Goal: Information Seeking & Learning: Learn about a topic

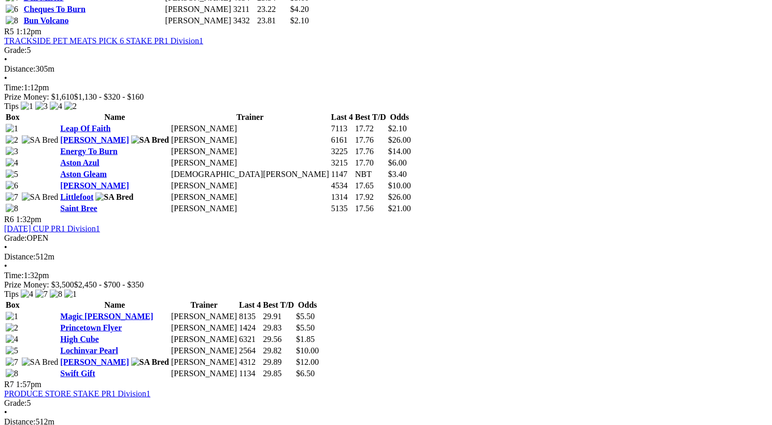
scroll to position [1201, 0]
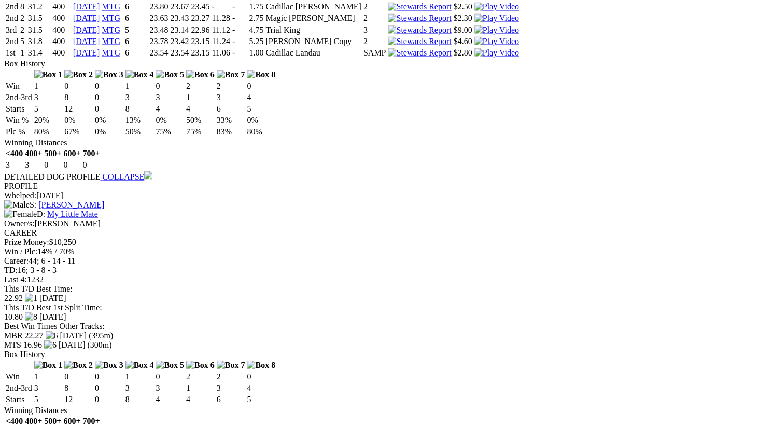
scroll to position [1139, 0]
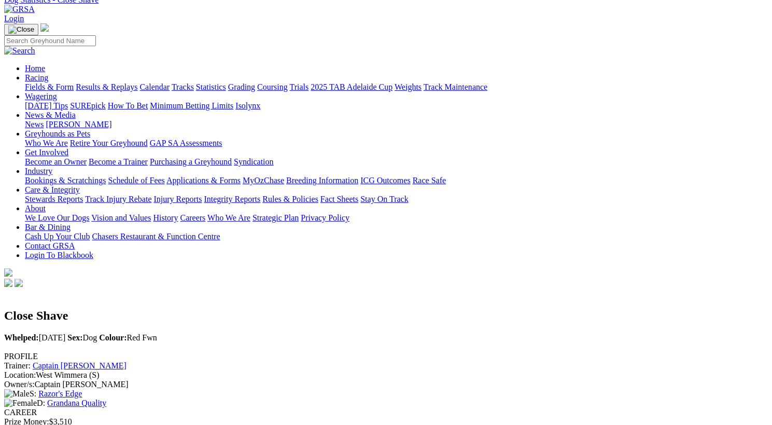
scroll to position [48, 0]
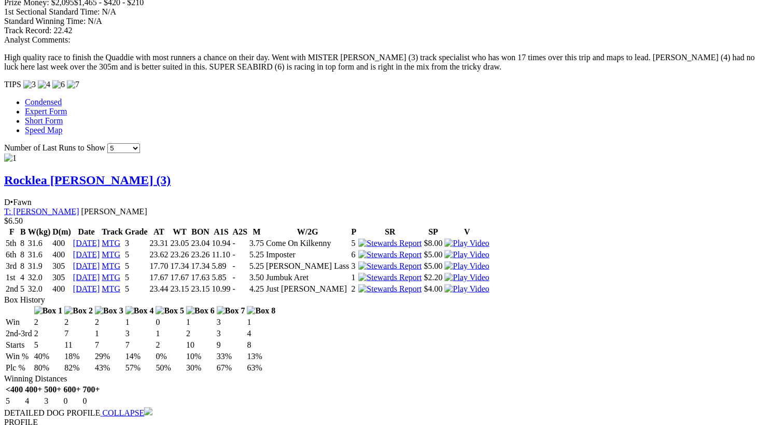
scroll to position [1003, 0]
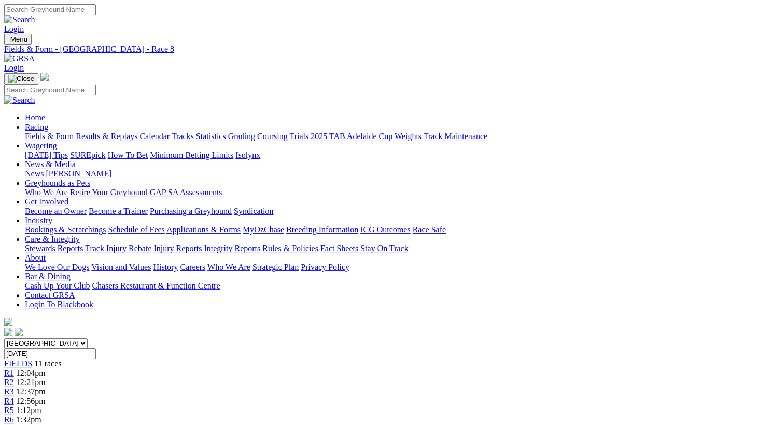
click at [32, 359] on span "FIELDS" at bounding box center [18, 363] width 28 height 9
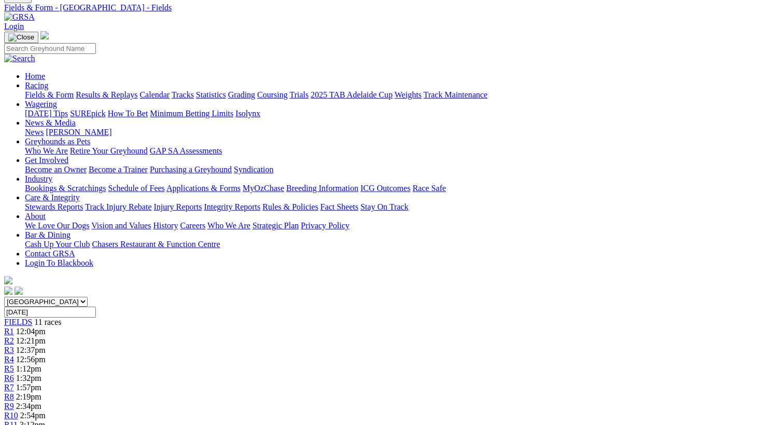
scroll to position [40, 0]
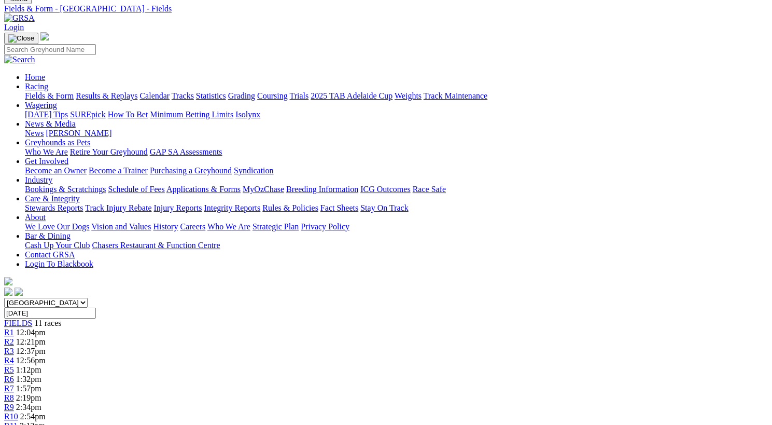
click at [18, 412] on span "R10" at bounding box center [11, 416] width 14 height 9
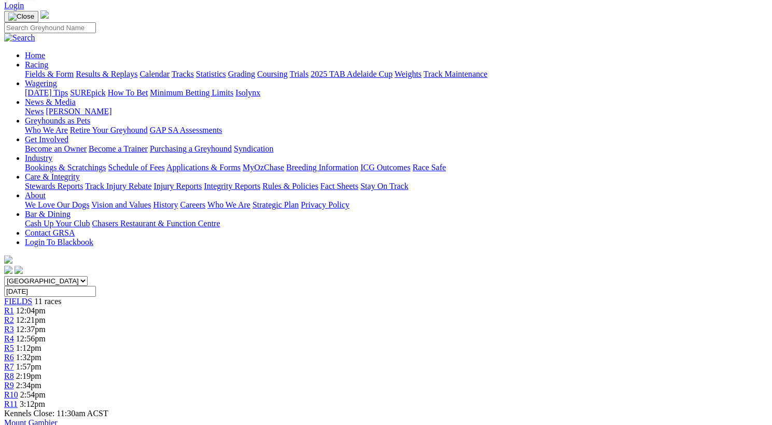
scroll to position [60, 0]
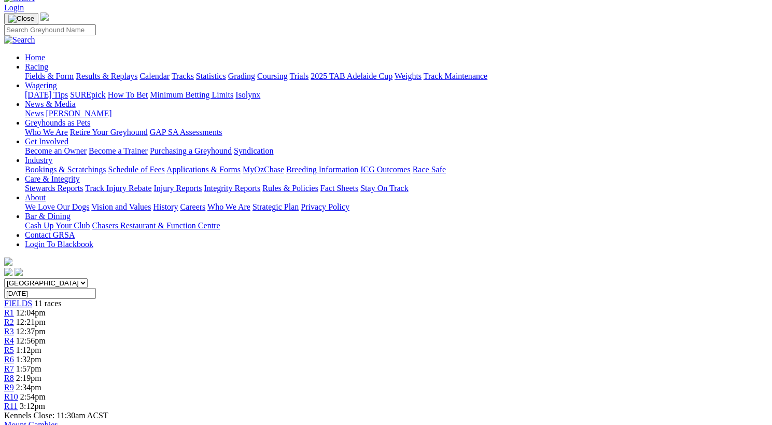
click at [32, 299] on span "FIELDS" at bounding box center [18, 303] width 28 height 9
